Goal: Check status: Check status

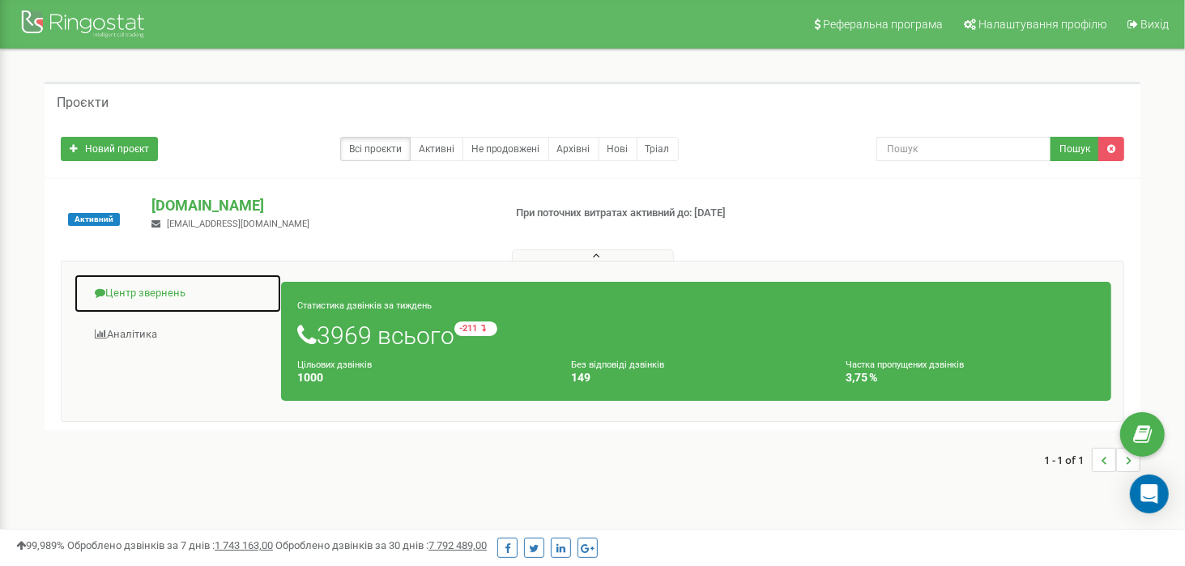
click at [155, 290] on link "Центр звернень" at bounding box center [178, 294] width 208 height 40
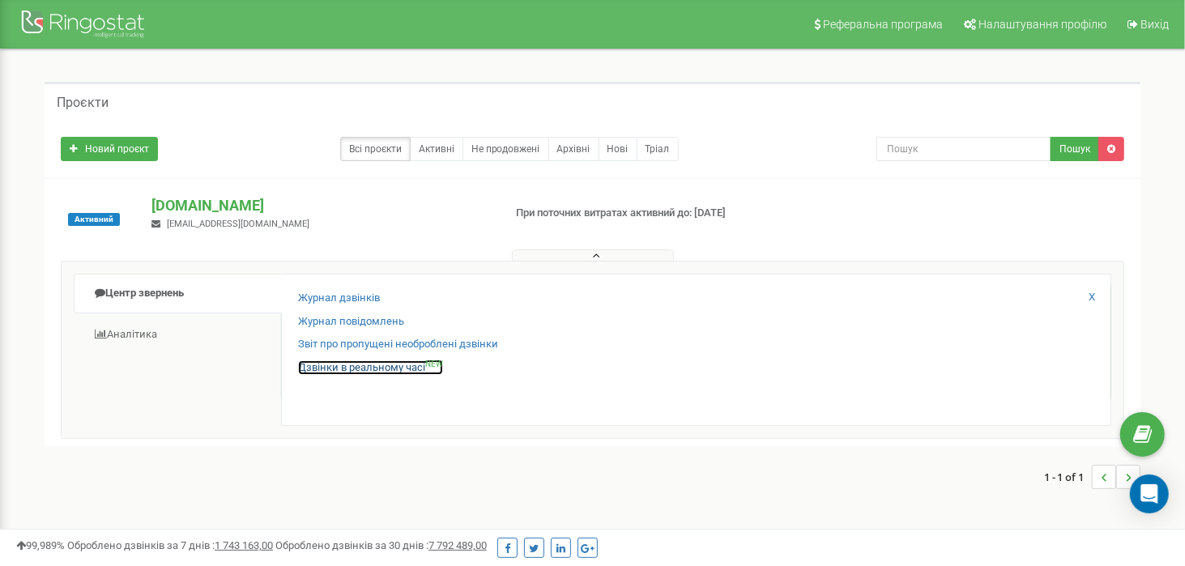
click at [378, 364] on link "Дзвінки в реальному часі NEW" at bounding box center [370, 367] width 145 height 15
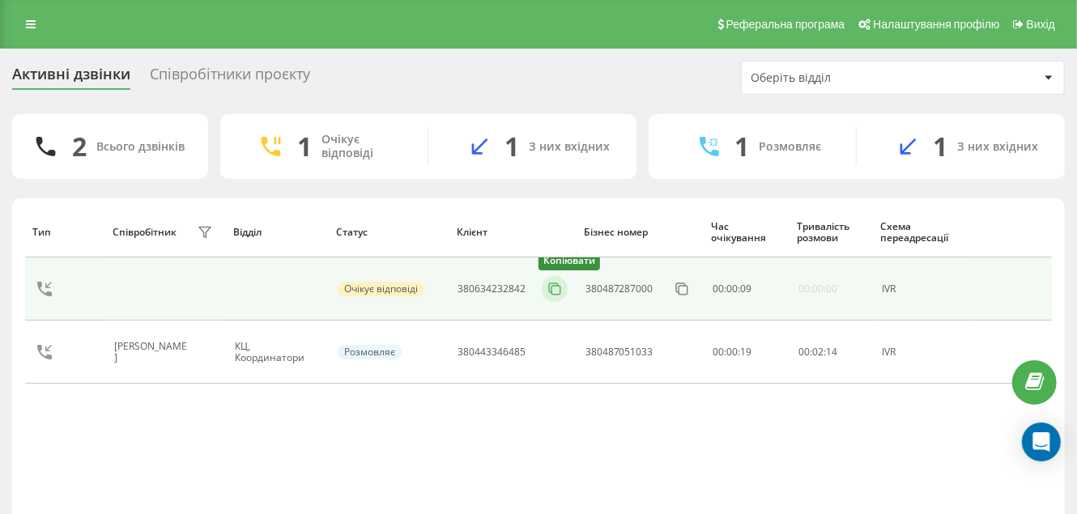
click at [552, 286] on rect at bounding box center [556, 290] width 9 height 9
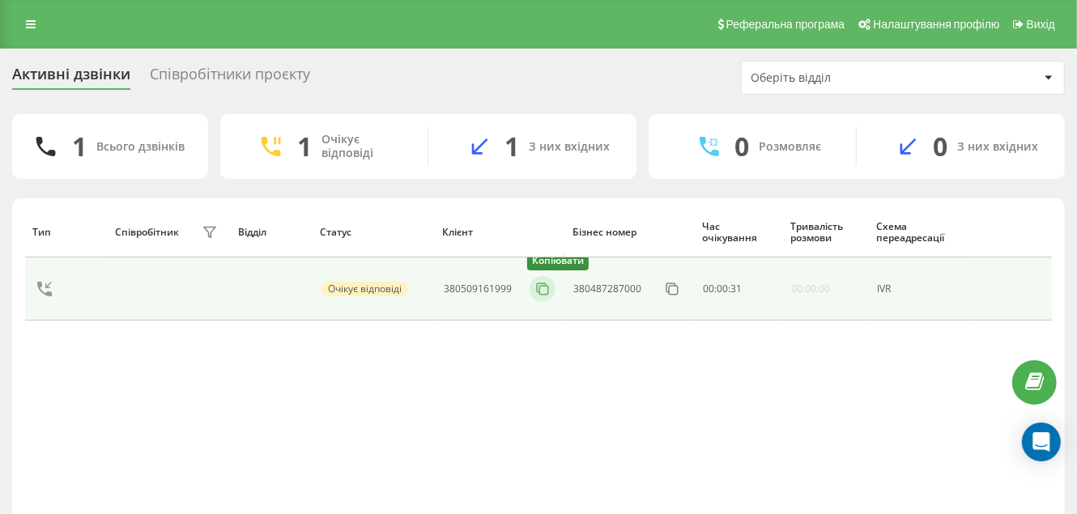
click at [540, 289] on icon at bounding box center [543, 289] width 16 height 16
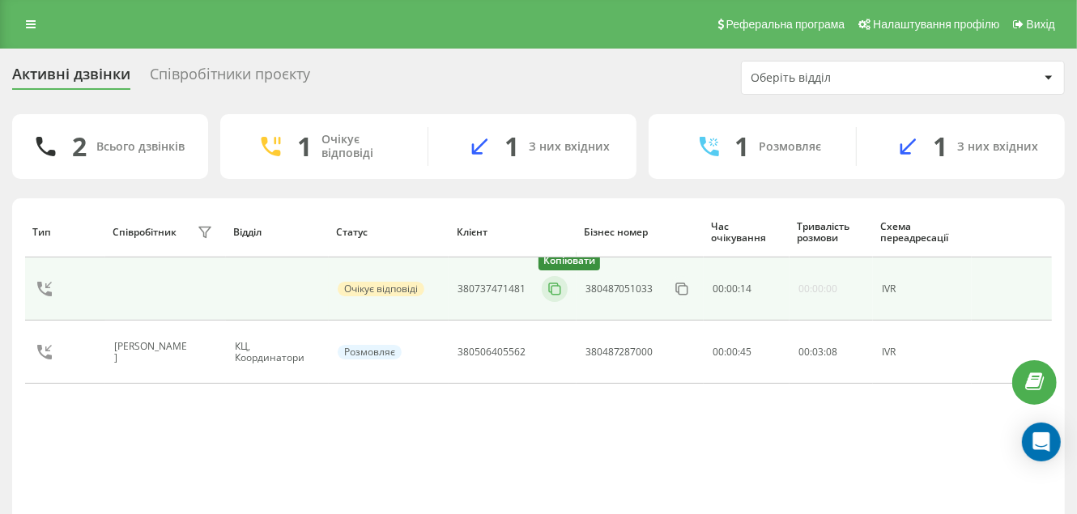
click at [558, 290] on icon at bounding box center [555, 289] width 16 height 16
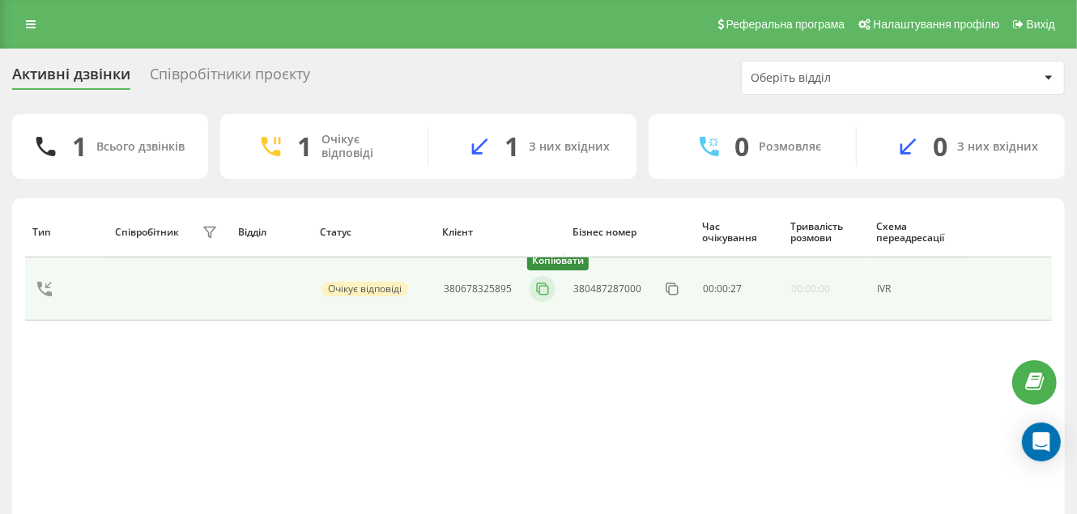
click at [535, 286] on icon at bounding box center [543, 289] width 16 height 16
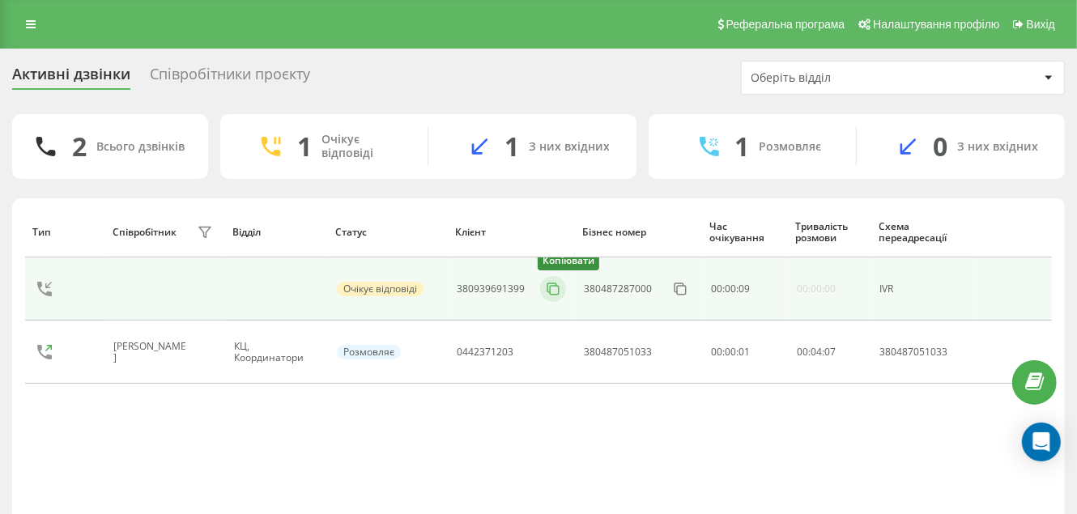
click at [551, 291] on icon at bounding box center [551, 287] width 9 height 9
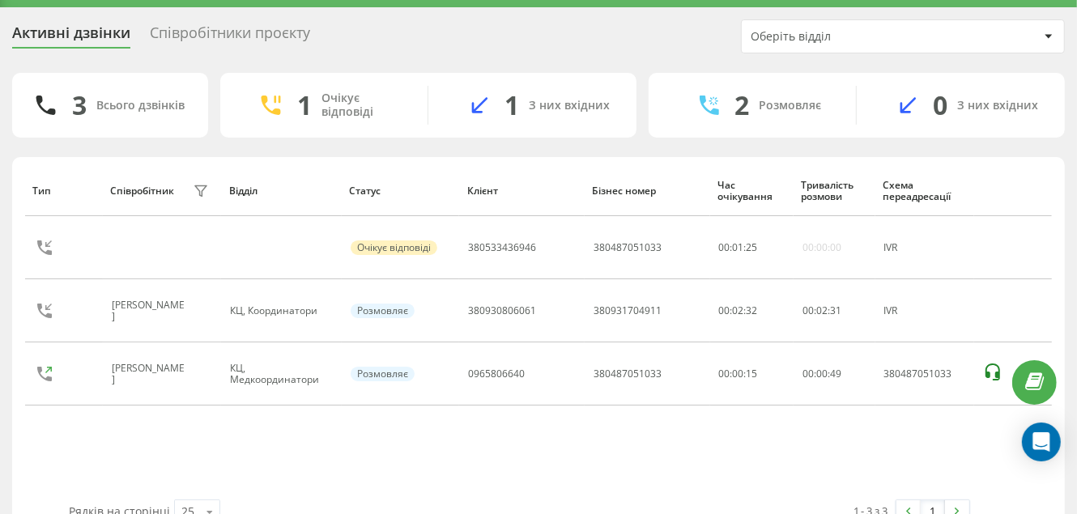
scroll to position [78, 0]
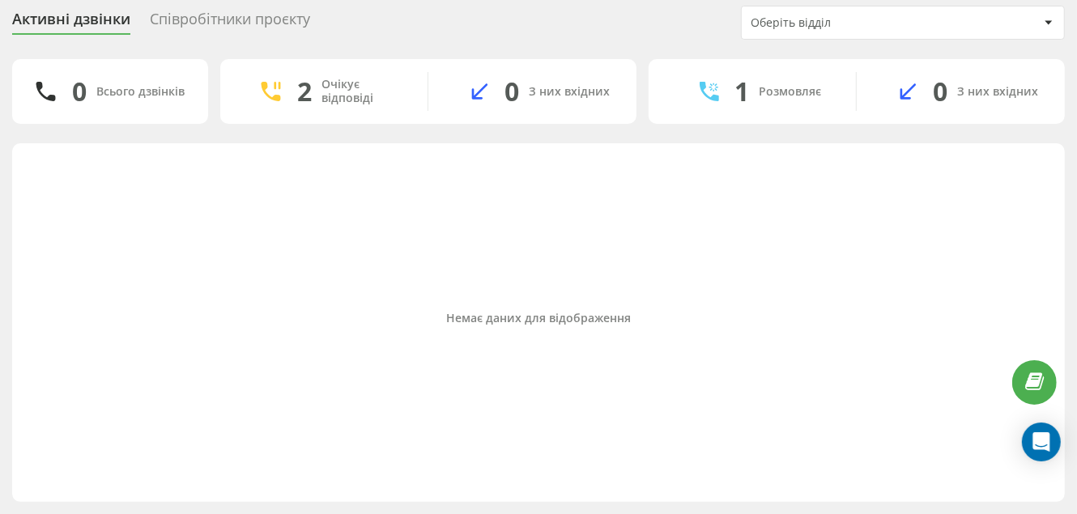
scroll to position [54, 0]
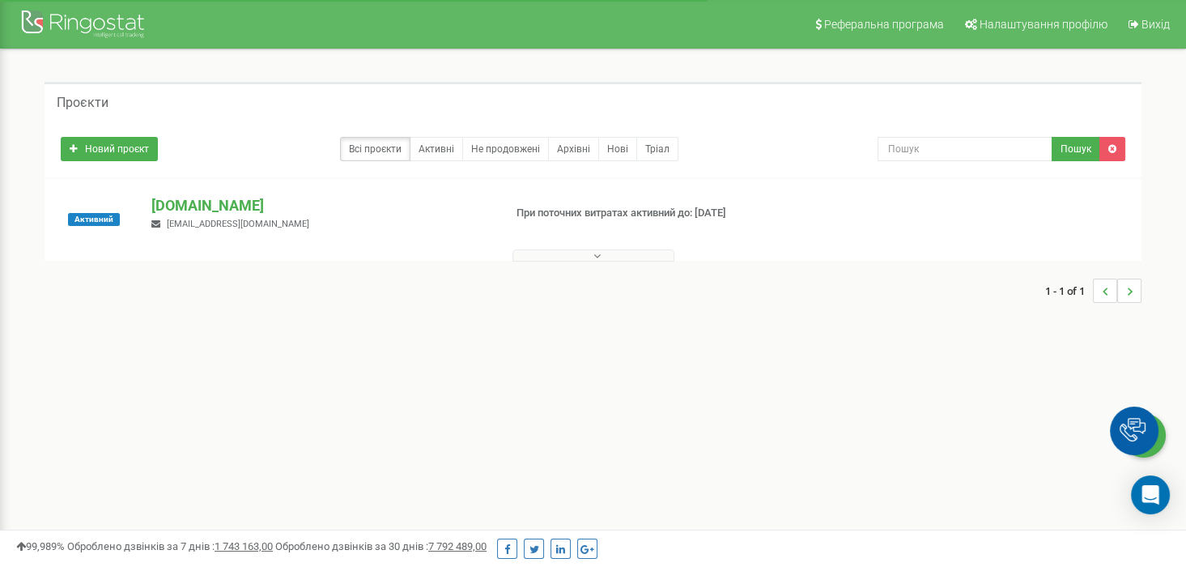
click at [587, 258] on button at bounding box center [594, 255] width 162 height 12
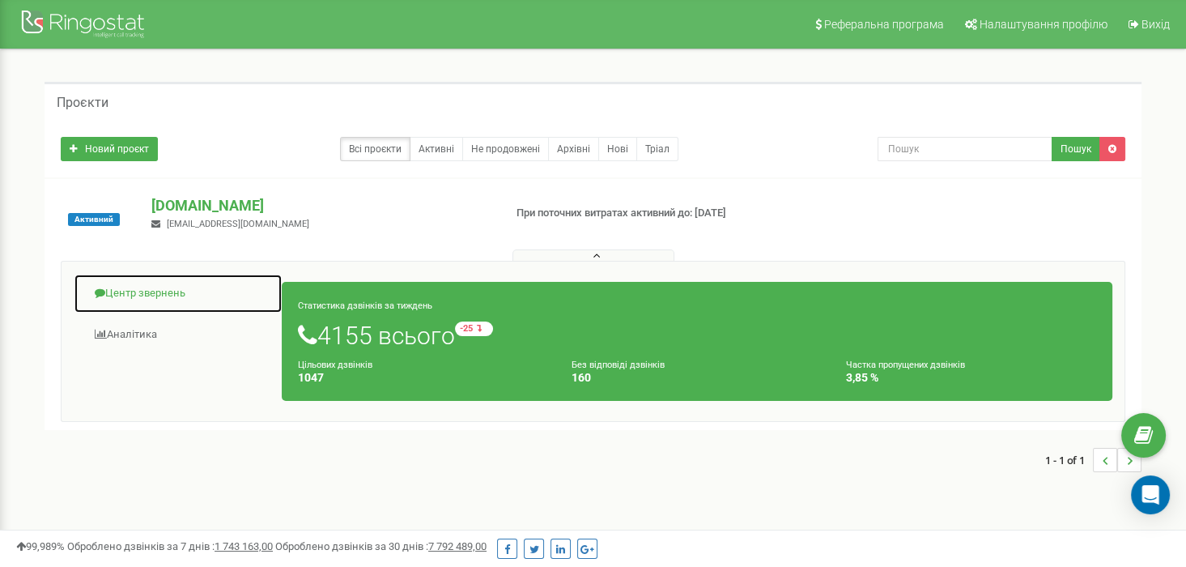
click at [134, 292] on link "Центр звернень" at bounding box center [178, 294] width 209 height 40
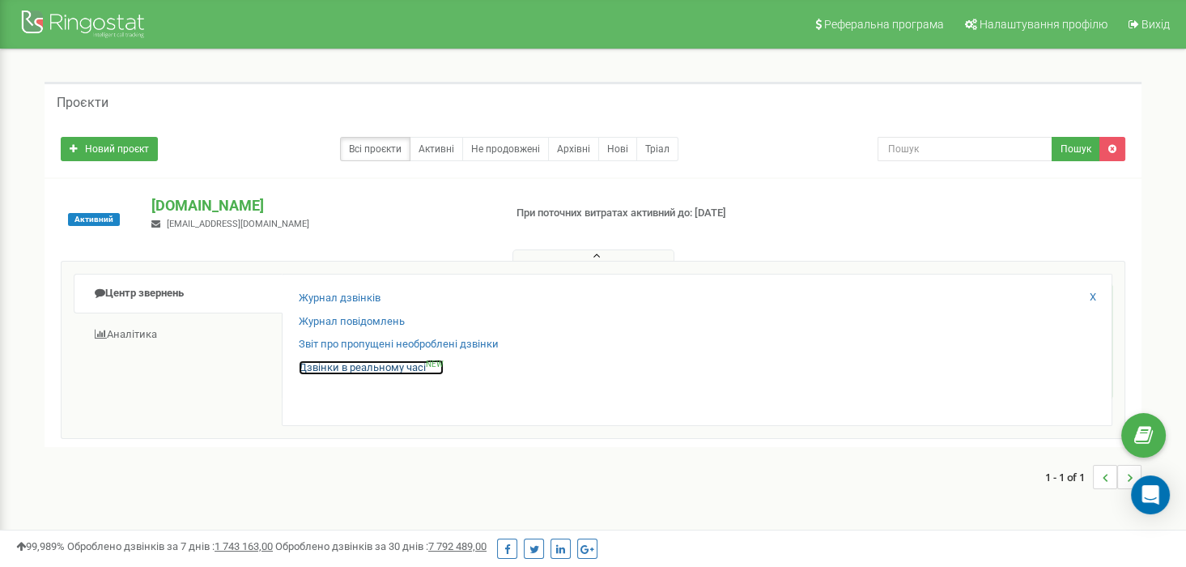
click at [404, 364] on link "Дзвінки в реальному часі NEW" at bounding box center [371, 367] width 145 height 15
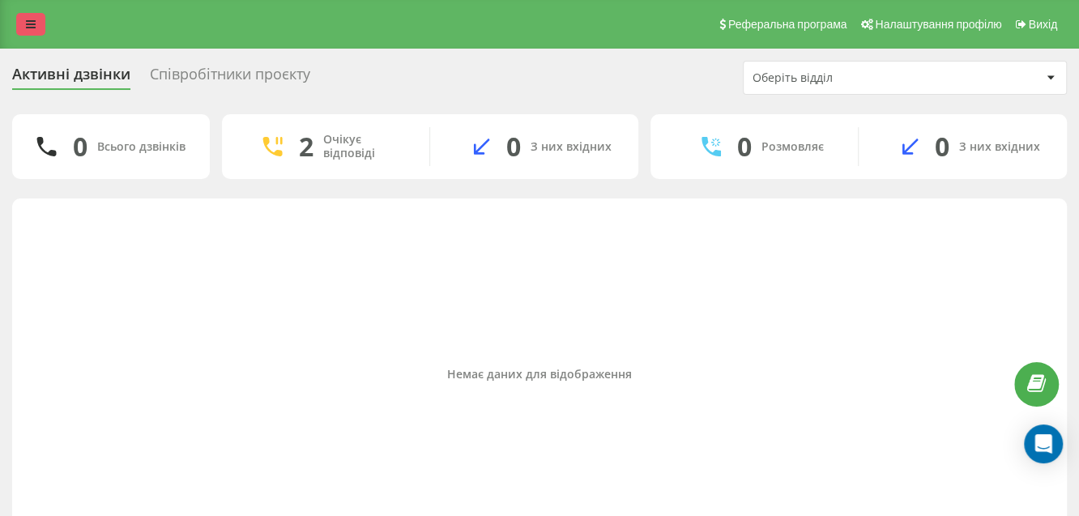
click at [29, 23] on icon at bounding box center [31, 24] width 10 height 11
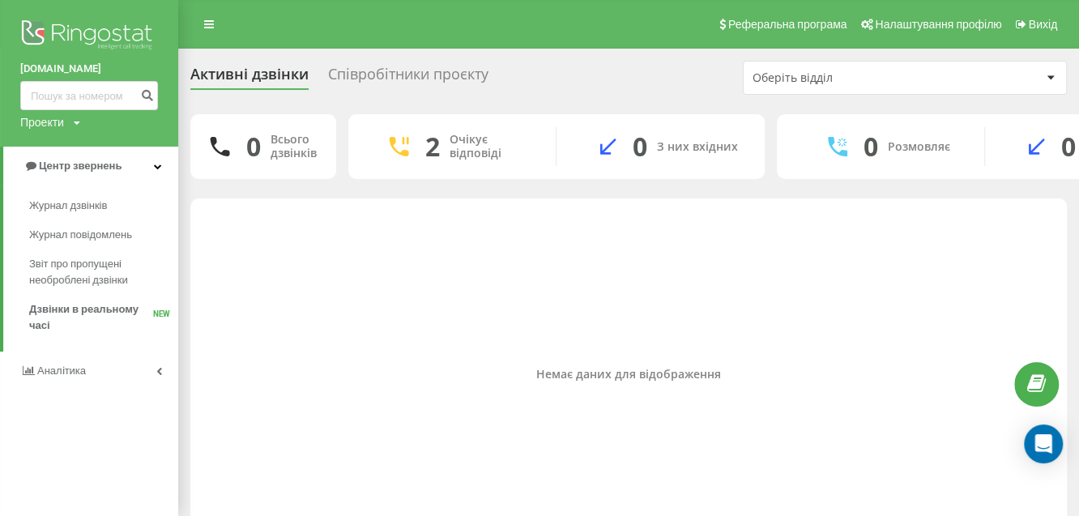
drag, startPoint x: 70, startPoint y: 206, endPoint x: 364, endPoint y: 231, distance: 294.2
click at [71, 206] on span "Журнал дзвінків" at bounding box center [68, 206] width 78 height 16
click at [109, 206] on span "Журнал дзвінків" at bounding box center [72, 206] width 86 height 16
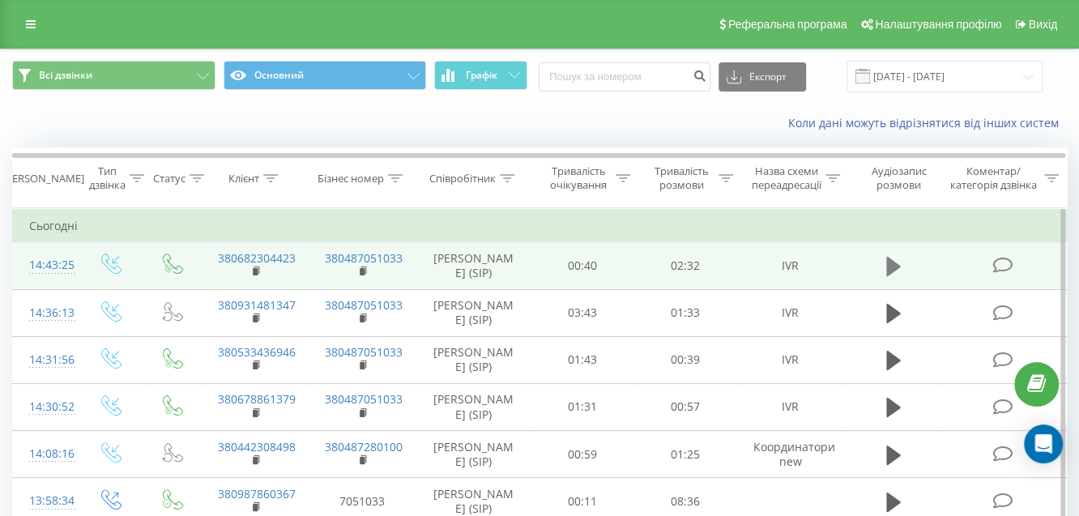
click at [881, 278] on button at bounding box center [893, 266] width 24 height 24
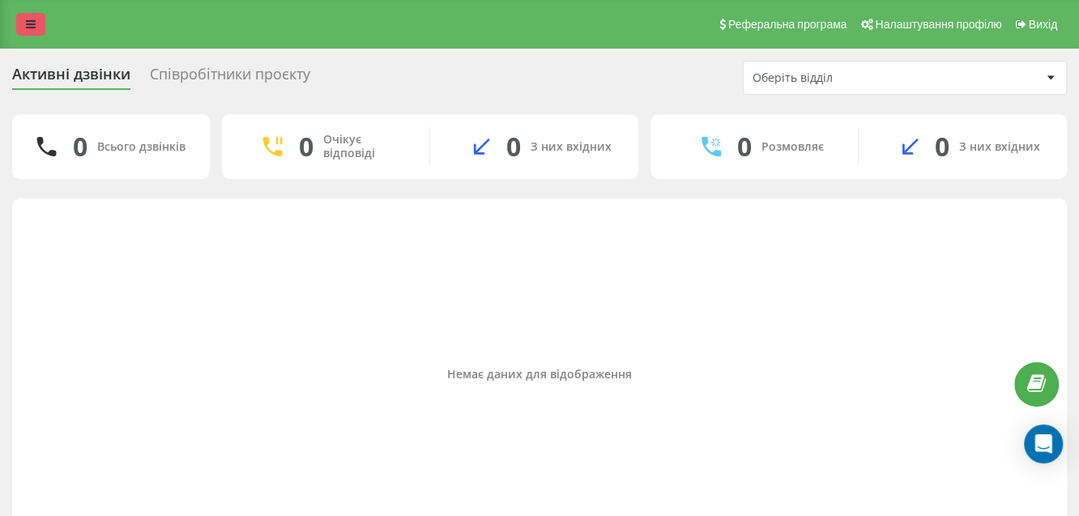
click at [30, 25] on icon at bounding box center [31, 24] width 10 height 11
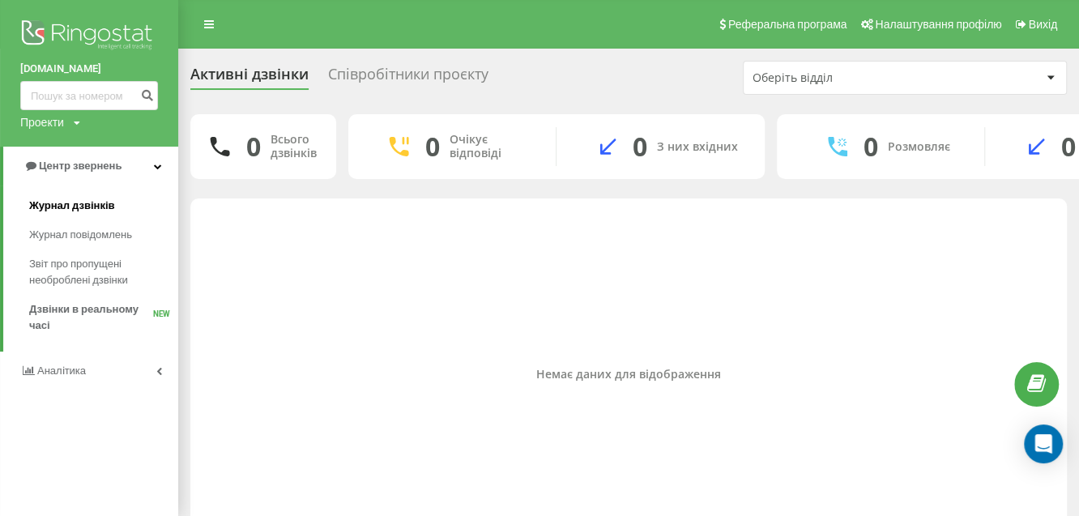
drag, startPoint x: 58, startPoint y: 202, endPoint x: 99, endPoint y: 208, distance: 41.0
click at [58, 202] on span "Журнал дзвінків" at bounding box center [72, 206] width 86 height 16
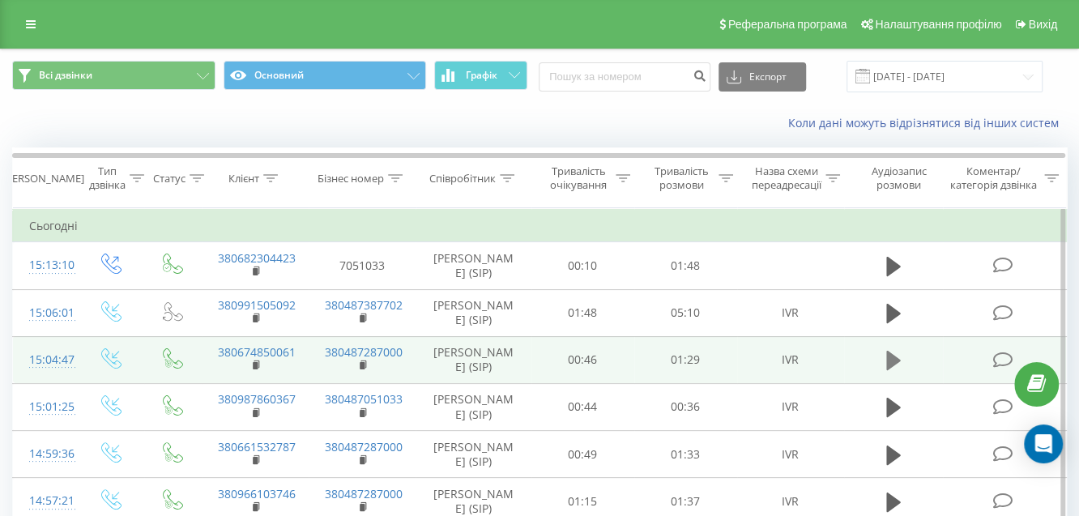
click at [888, 370] on icon at bounding box center [893, 360] width 15 height 19
